Goal: Task Accomplishment & Management: Use online tool/utility

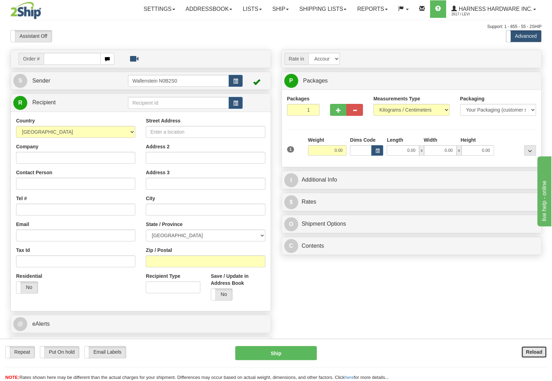
click at [543, 348] on button "Reload" at bounding box center [535, 352] width 26 height 12
click at [164, 101] on input "text" at bounding box center [178, 103] width 101 height 12
click at [147, 115] on div "BACD" at bounding box center [177, 115] width 94 height 8
type input "BACD"
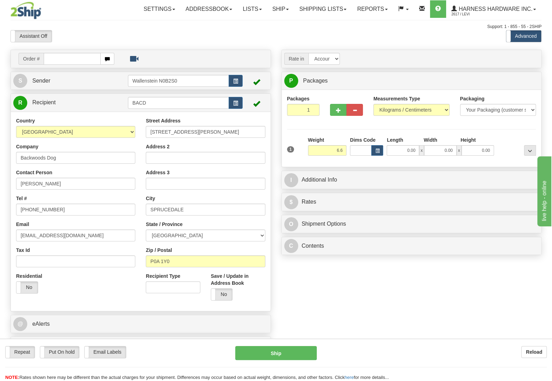
type input "6.60"
click at [527, 141] on div at bounding box center [530, 140] width 12 height 9
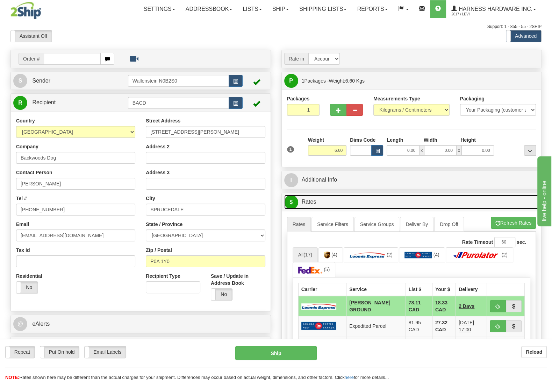
click at [456, 208] on link "$ Rates" at bounding box center [411, 202] width 255 height 14
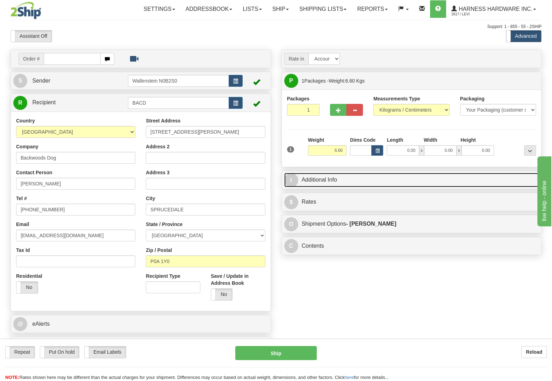
click at [313, 185] on link "I Additional Info" at bounding box center [411, 180] width 255 height 14
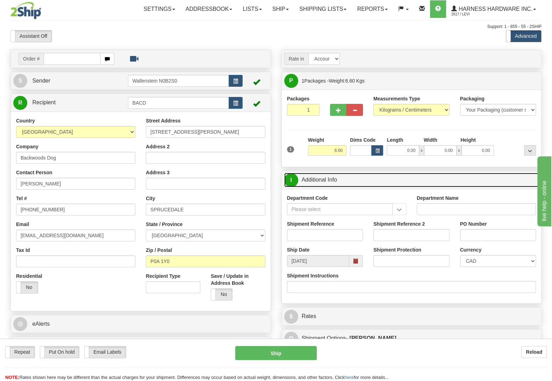
click at [311, 178] on link "I Additional Info" at bounding box center [411, 180] width 255 height 14
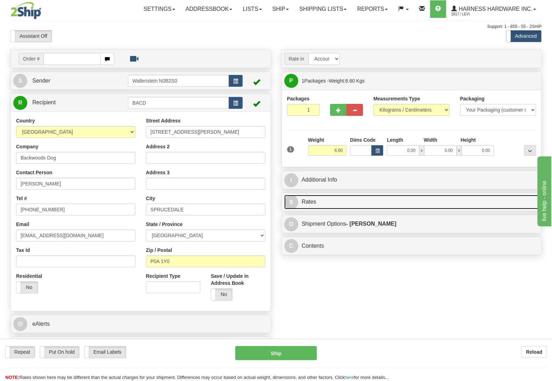
click at [311, 199] on link "$ Rates" at bounding box center [411, 202] width 255 height 14
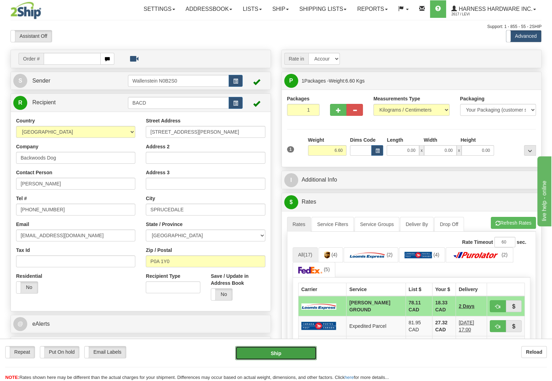
click at [250, 354] on button "Ship" at bounding box center [276, 353] width 82 height 14
type input "DD"
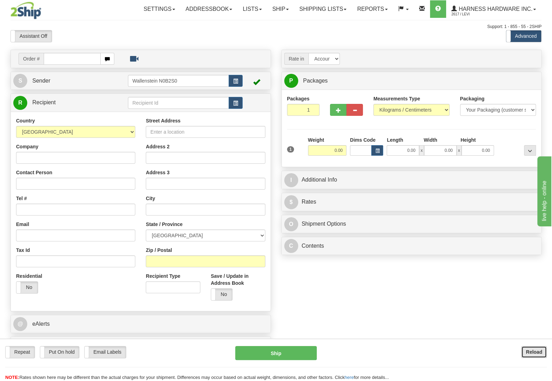
click at [535, 355] on button "Reload" at bounding box center [535, 352] width 26 height 12
click at [136, 104] on input "text" at bounding box center [178, 103] width 101 height 12
click at [133, 111] on li "MILHA" at bounding box center [178, 114] width 100 height 9
type input "MILHA"
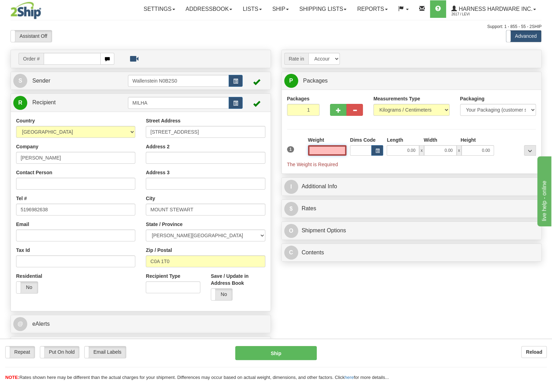
click at [325, 154] on input "text" at bounding box center [327, 150] width 38 height 10
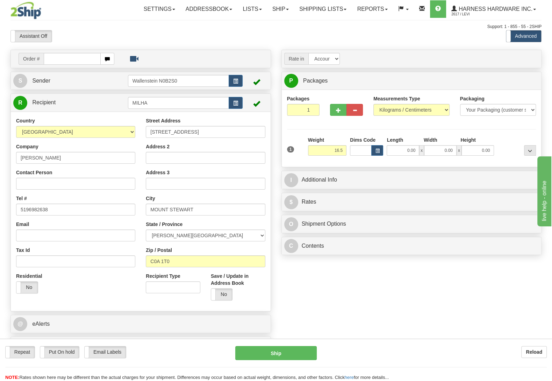
type input "16.50"
click at [505, 135] on div "Packages 1 1 Measurements Type" at bounding box center [411, 128] width 249 height 66
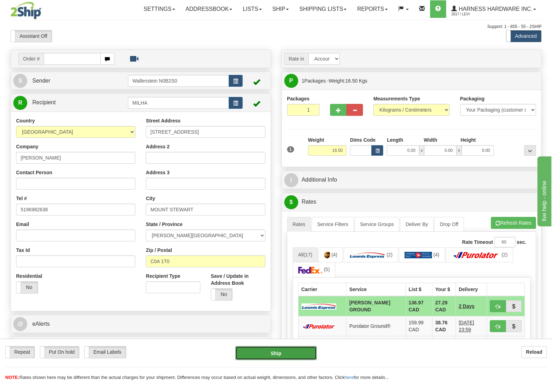
click at [286, 348] on button "Ship" at bounding box center [276, 353] width 82 height 14
type input "DD"
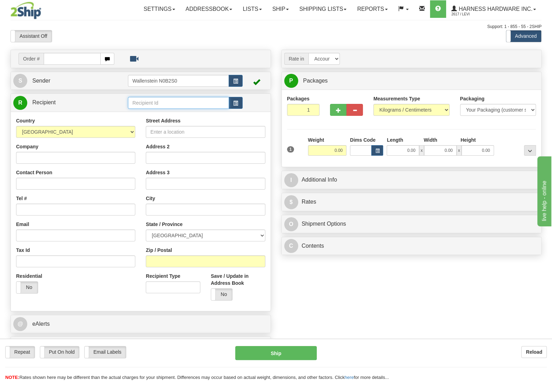
click at [213, 107] on input "text" at bounding box center [178, 103] width 101 height 12
click at [208, 116] on div "WESEH" at bounding box center [177, 115] width 94 height 8
type input "WESEH"
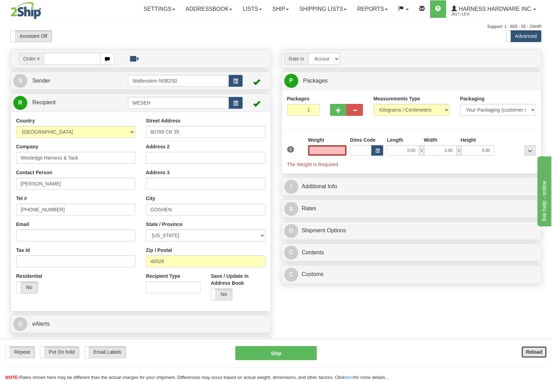
type input "0.00"
drag, startPoint x: 530, startPoint y: 348, endPoint x: 539, endPoint y: 344, distance: 9.4
click at [531, 348] on button "Reload" at bounding box center [535, 352] width 26 height 12
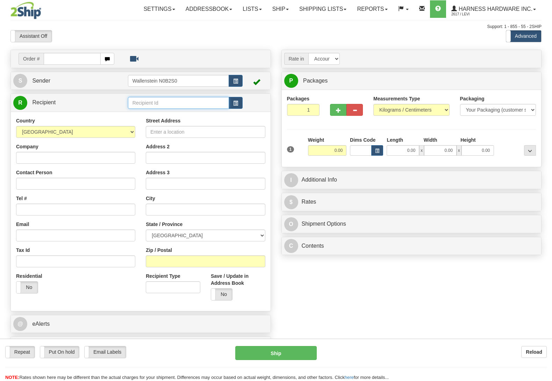
click at [136, 101] on input "text" at bounding box center [178, 103] width 101 height 12
type input "w"
click at [147, 103] on input "text" at bounding box center [178, 103] width 101 height 12
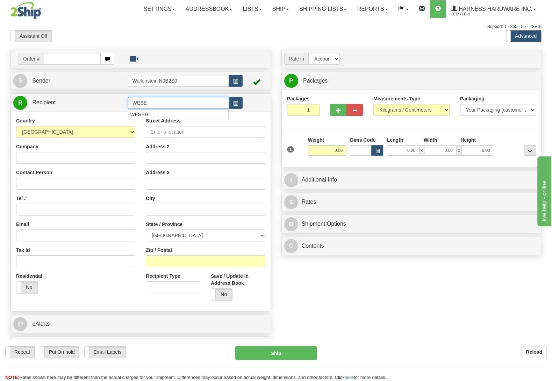
type input "WESE"
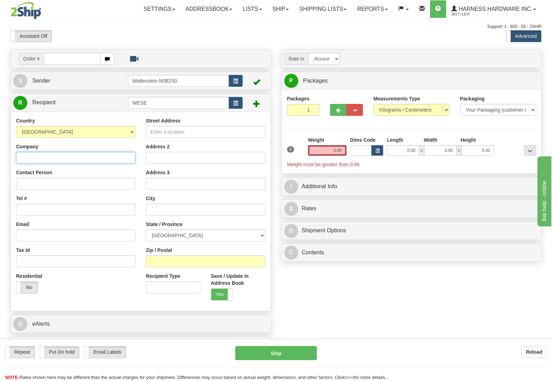
paste input "WestBack Enterprise"
type input "WestBack Enterprise"
drag, startPoint x: 42, startPoint y: 184, endPoint x: 47, endPoint y: 179, distance: 6.7
paste input "Mose B Levi M"
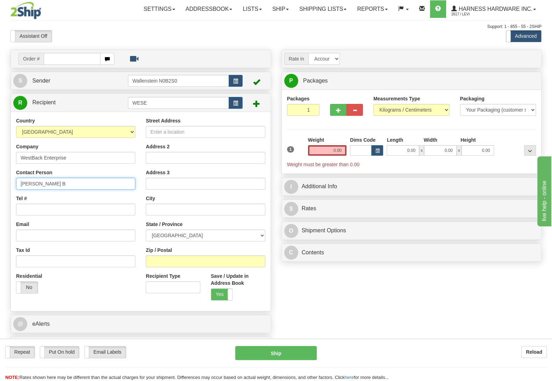
type input "Mose B"
paste input "N0C 1E0"
type input "N0C 1E0"
click at [311, 301] on div "Order # S Sender" at bounding box center [276, 204] width 542 height 309
type input "FLESHERTON"
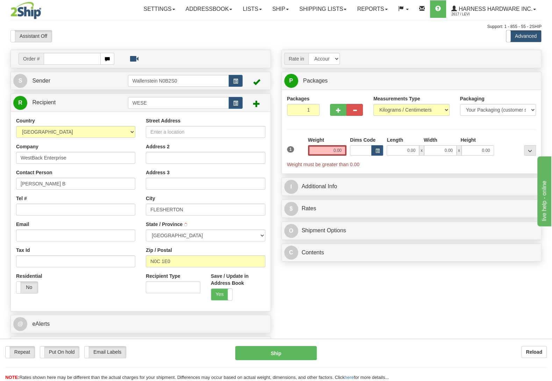
select select "ON"
paste input "519.503.8581"
type input "519.503.8581"
click at [284, 281] on div "Order # S Sender" at bounding box center [276, 204] width 542 height 309
paste input "380081 Road 140"
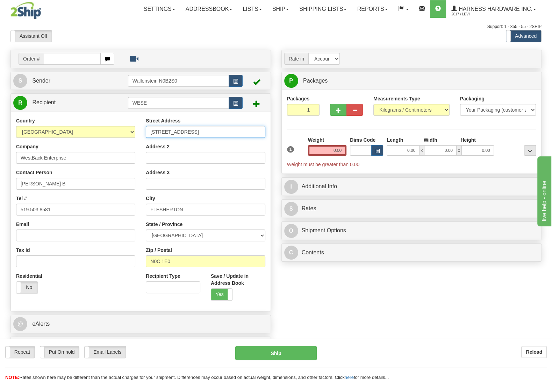
type input "380081 Road 140"
click at [291, 289] on div "Order # S Sender" at bounding box center [276, 204] width 542 height 309
click at [319, 151] on input "0.00" at bounding box center [327, 150] width 38 height 10
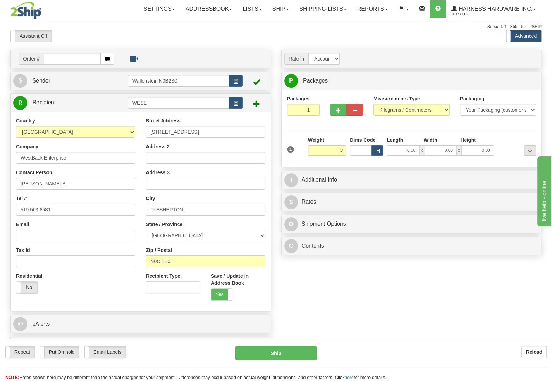
type input "3.00"
click at [509, 128] on div "Packages 1 1 Measurements Type" at bounding box center [411, 128] width 249 height 66
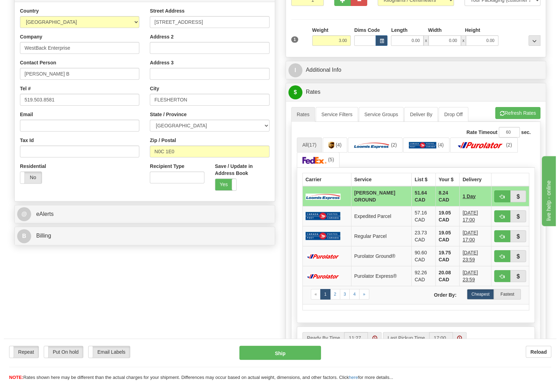
scroll to position [110, 0]
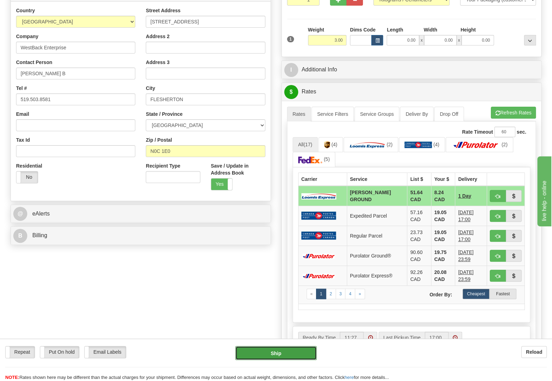
click at [288, 348] on button "Ship" at bounding box center [276, 353] width 82 height 14
type input "DD"
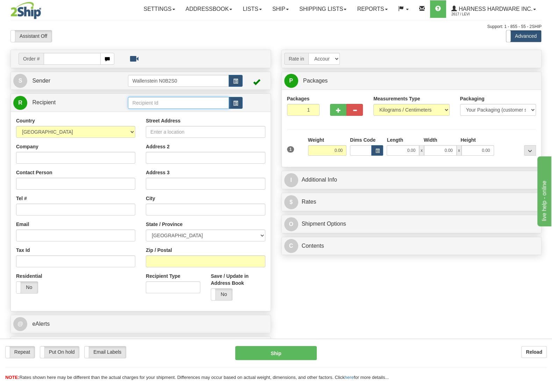
click at [141, 101] on input "text" at bounding box center [178, 103] width 101 height 12
click at [139, 115] on div "[PERSON_NAME]" at bounding box center [177, 115] width 94 height 8
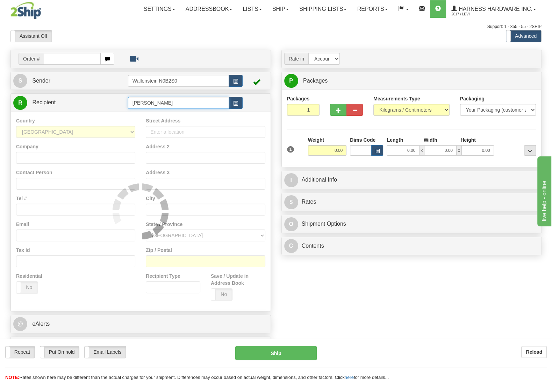
type input "[PERSON_NAME]"
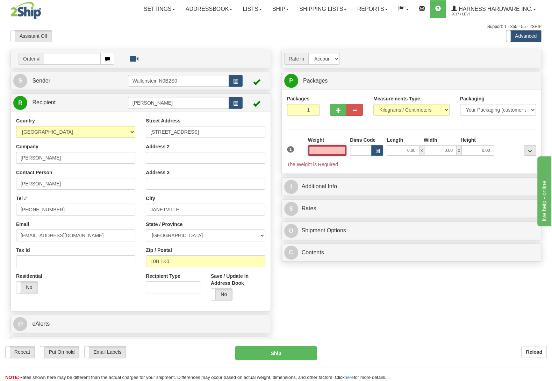
click at [331, 151] on input "text" at bounding box center [327, 150] width 38 height 10
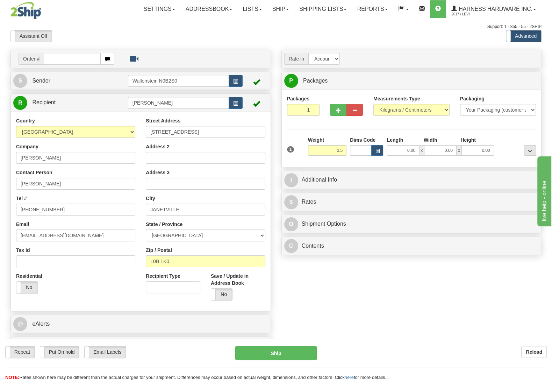
type input "0.50"
click at [508, 135] on div "Packages 1 1 Measurements Type" at bounding box center [411, 128] width 249 height 66
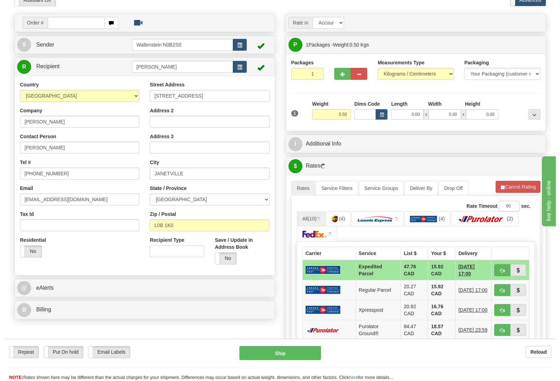
scroll to position [37, 0]
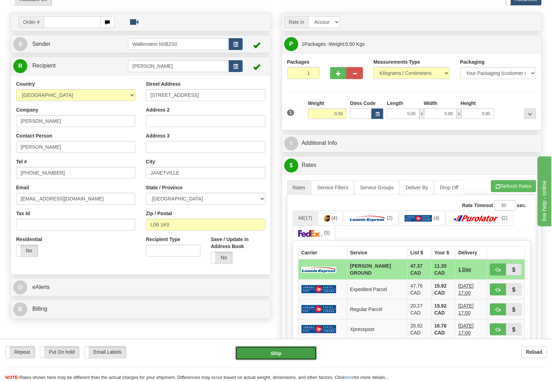
click at [270, 353] on button "Ship" at bounding box center [276, 353] width 82 height 14
type input "DD"
